Goal: Task Accomplishment & Management: Manage account settings

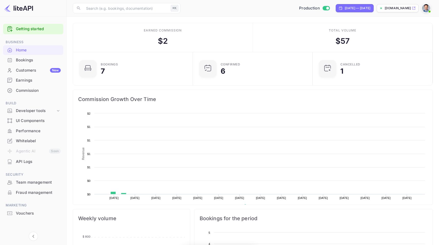
scroll to position [79, 113]
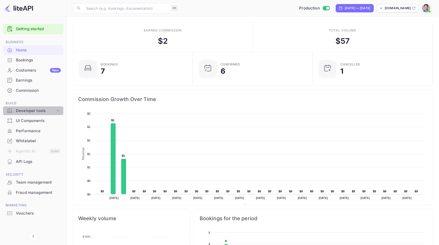
click at [37, 111] on div "Developer tools" at bounding box center [36, 111] width 40 height 6
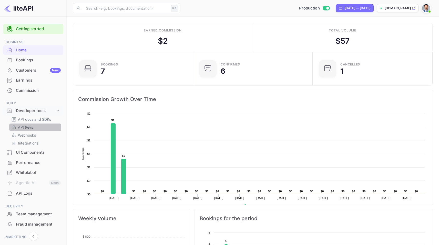
click at [38, 129] on link "API Keys" at bounding box center [35, 127] width 48 height 5
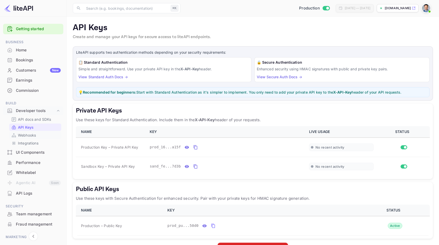
click at [43, 134] on link "Webhooks" at bounding box center [35, 135] width 48 height 5
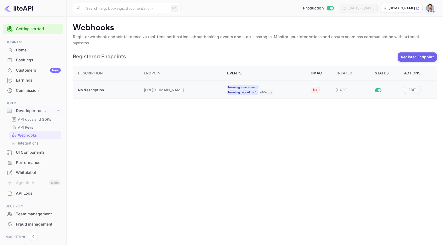
click at [290, 87] on div "booking.amendment booking.rebook.nrfn + 10 more" at bounding box center [265, 90] width 77 height 10
click at [412, 86] on button "Edit" at bounding box center [412, 90] width 16 height 8
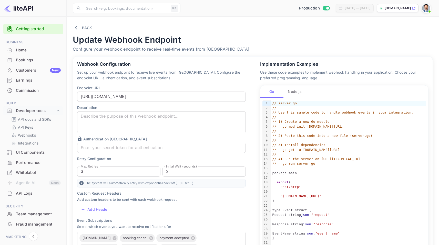
click at [300, 92] on button "Node.js" at bounding box center [294, 92] width 23 height 12
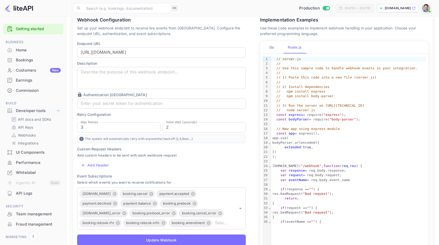
scroll to position [74, 0]
